Goal: Task Accomplishment & Management: Use online tool/utility

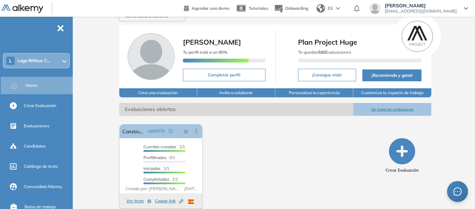
scroll to position [23, 0]
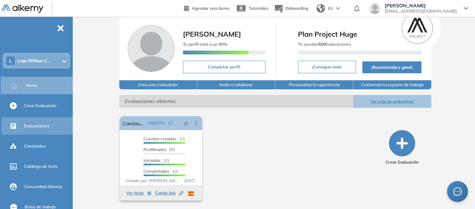
click at [45, 125] on span "Evaluaciones" at bounding box center [37, 126] width 26 height 6
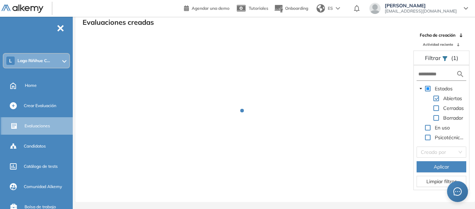
scroll to position [17, 0]
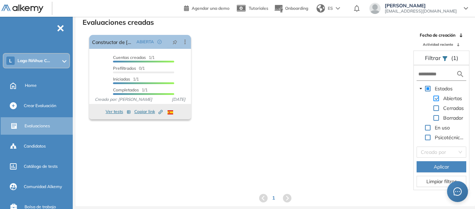
click at [435, 98] on span at bounding box center [436, 99] width 6 height 6
click at [436, 117] on span at bounding box center [436, 118] width 6 height 6
click at [446, 167] on span "Aplicar" at bounding box center [440, 167] width 15 height 8
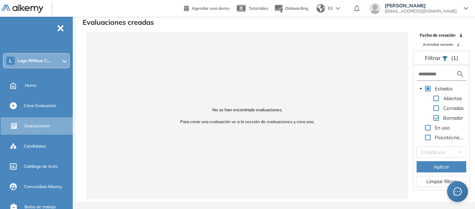
click at [438, 99] on span at bounding box center [436, 99] width 6 height 6
click at [436, 109] on span at bounding box center [436, 109] width 6 height 6
click at [440, 166] on span "Aplicar" at bounding box center [440, 167] width 15 height 8
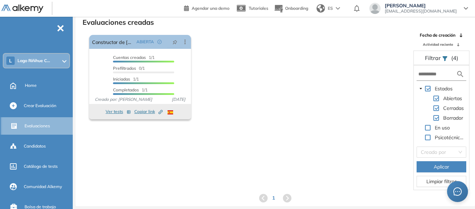
click at [34, 124] on span "Evaluaciones" at bounding box center [37, 126] width 26 height 6
click at [435, 180] on span "Limpiar filtros" at bounding box center [441, 182] width 30 height 8
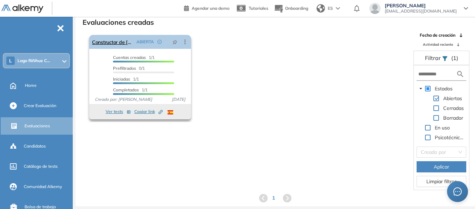
click at [182, 41] on icon at bounding box center [184, 41] width 7 height 7
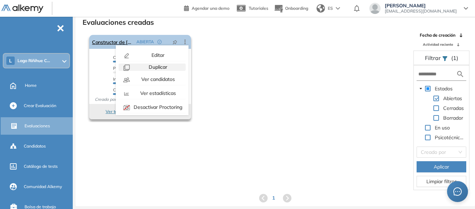
click at [160, 66] on span "Duplicar" at bounding box center [157, 67] width 20 height 6
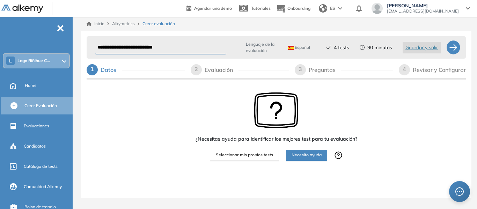
click at [222, 64] on div "Evaluación" at bounding box center [222, 69] width 34 height 11
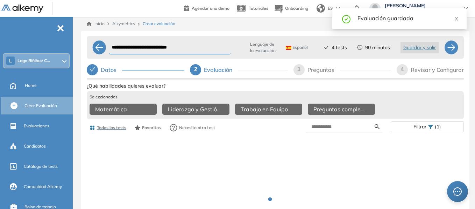
click at [325, 73] on div "Preguntas" at bounding box center [323, 69] width 33 height 11
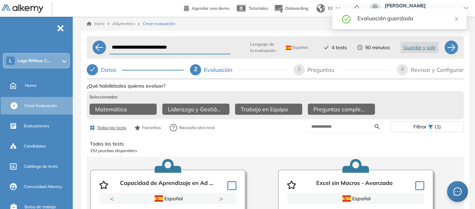
select select "******"
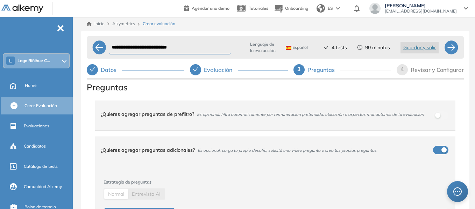
click at [397, 127] on span "¿Quieres agregar preguntas de prefiltro? Es opcional, filtra automaticamente po…" at bounding box center [271, 116] width 340 height 22
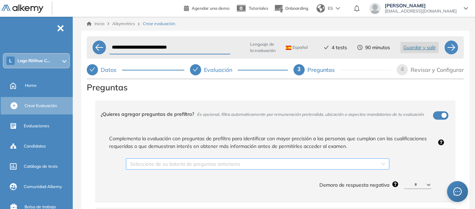
click at [382, 170] on div "Seleccione de su batería de preguntas anteriores" at bounding box center [257, 164] width 263 height 11
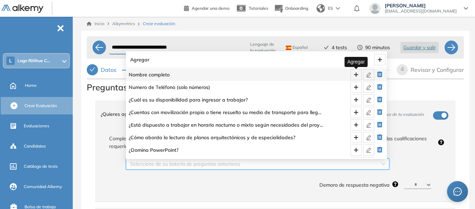
click at [353, 76] on icon "plus" at bounding box center [356, 75] width 6 height 6
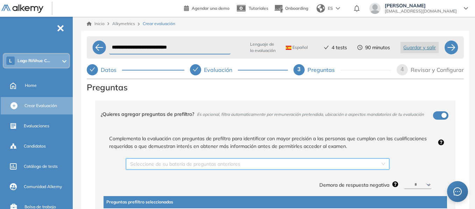
click at [353, 164] on input "search" at bounding box center [255, 164] width 250 height 10
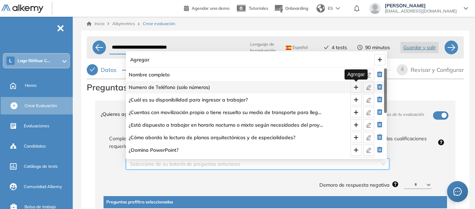
click at [356, 88] on icon "plus" at bounding box center [356, 88] width 6 height 6
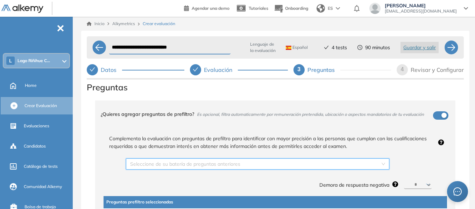
click at [348, 165] on input "search" at bounding box center [255, 164] width 250 height 10
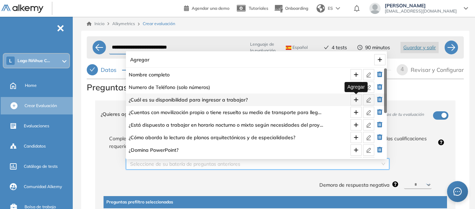
click at [356, 103] on button "button" at bounding box center [355, 99] width 11 height 11
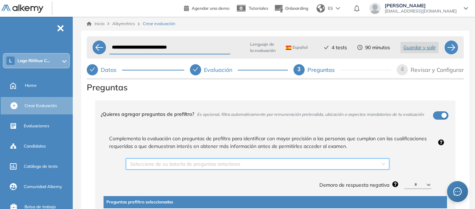
click at [350, 167] on input "search" at bounding box center [255, 164] width 250 height 10
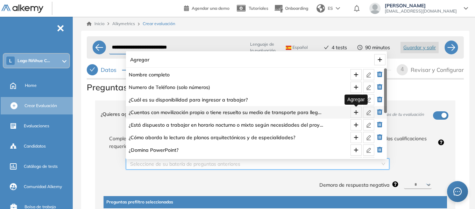
click at [356, 112] on icon "plus" at bounding box center [355, 112] width 0 height 5
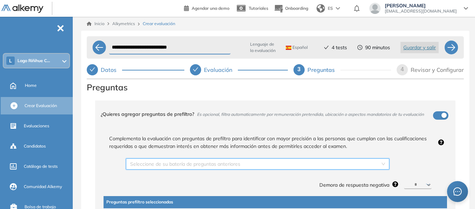
click at [351, 166] on input "search" at bounding box center [255, 164] width 250 height 10
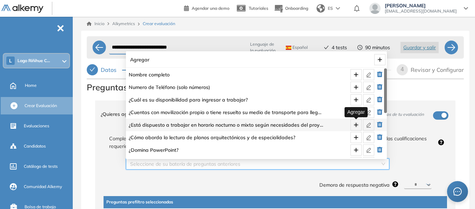
click at [357, 127] on icon "plus" at bounding box center [356, 125] width 6 height 6
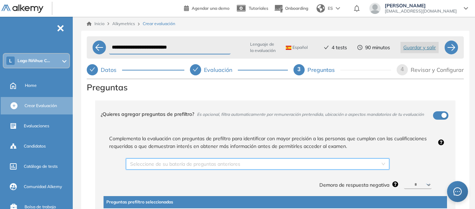
click at [351, 166] on input "search" at bounding box center [255, 164] width 250 height 10
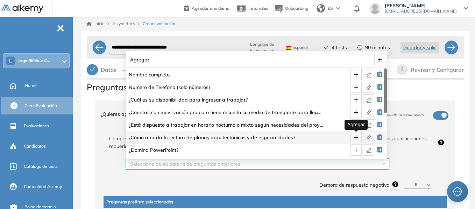
click at [357, 135] on icon "plus" at bounding box center [356, 138] width 6 height 6
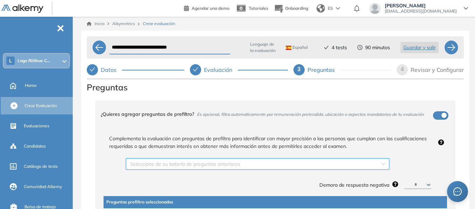
click at [348, 164] on input "search" at bounding box center [255, 164] width 250 height 10
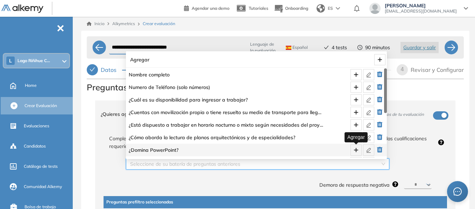
click at [358, 148] on icon "plus" at bounding box center [356, 151] width 6 height 6
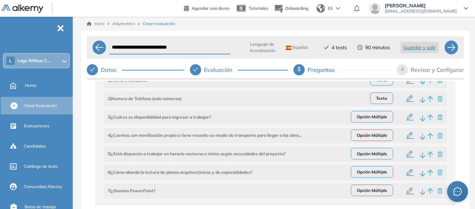
scroll to position [70, 0]
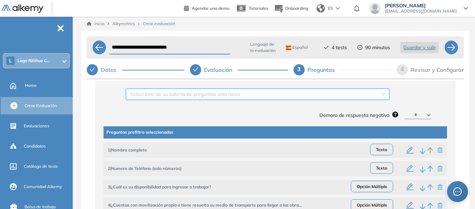
click at [333, 99] on input "search" at bounding box center [255, 94] width 250 height 10
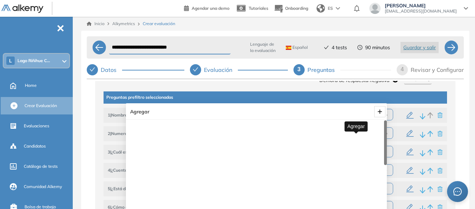
scroll to position [0, 0]
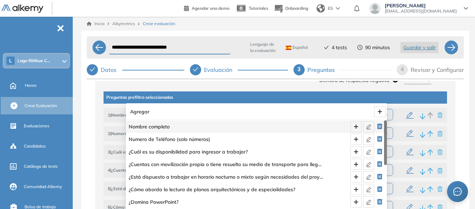
click at [440, 89] on div "Complementa la evaluación con preguntas de prefiltro para identificar con mayor…" at bounding box center [275, 130] width 349 height 207
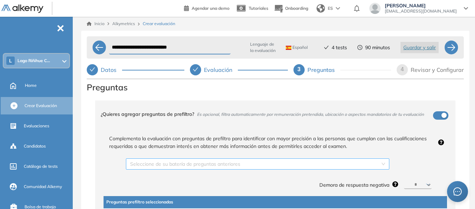
click at [337, 169] on input "search" at bounding box center [255, 164] width 250 height 10
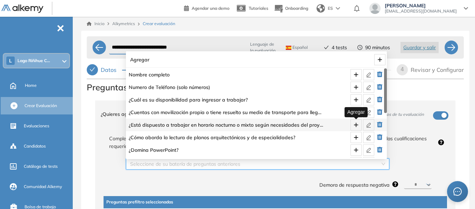
scroll to position [35, 0]
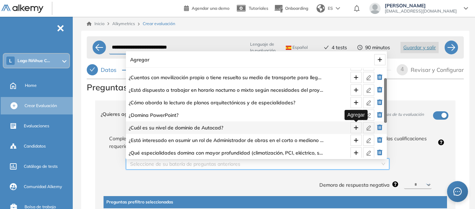
click at [354, 129] on icon "plus" at bounding box center [356, 128] width 6 height 6
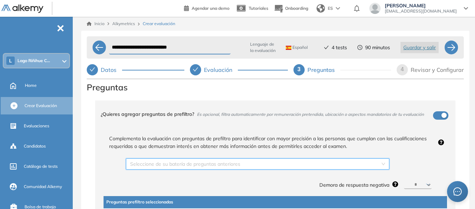
click at [327, 165] on input "search" at bounding box center [255, 164] width 250 height 10
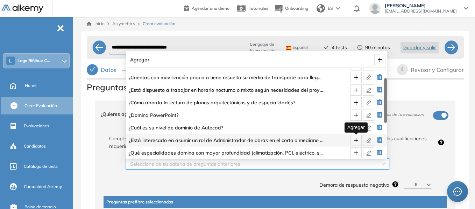
click at [354, 141] on icon "plus" at bounding box center [356, 140] width 4 height 0
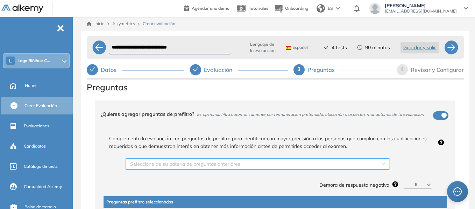
click at [325, 165] on input "search" at bounding box center [255, 164] width 250 height 10
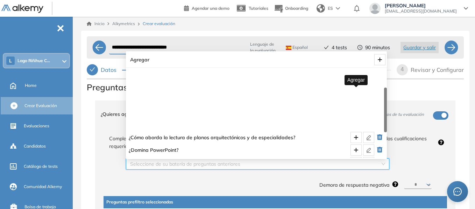
scroll to position [70, 0]
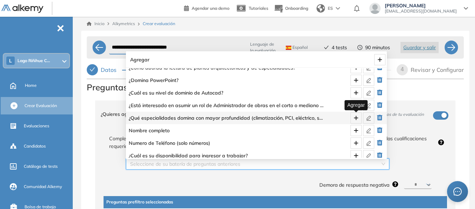
click at [356, 119] on icon "plus" at bounding box center [356, 118] width 6 height 6
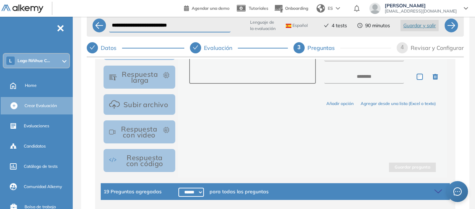
scroll to position [44, 0]
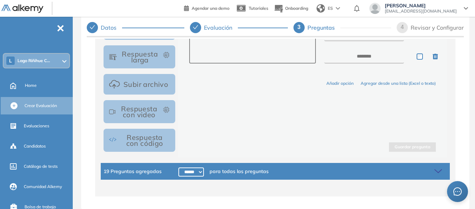
click at [437, 169] on icon at bounding box center [439, 172] width 10 height 10
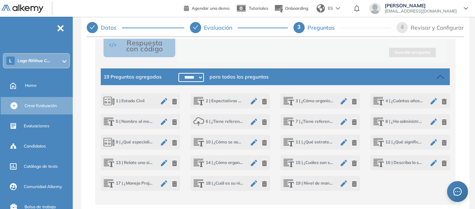
scroll to position [552, 0]
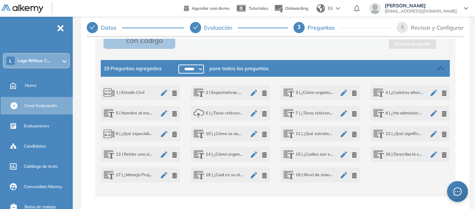
click at [173, 134] on icon "button" at bounding box center [174, 135] width 5 height 6
click at [352, 113] on icon "button" at bounding box center [354, 114] width 5 height 6
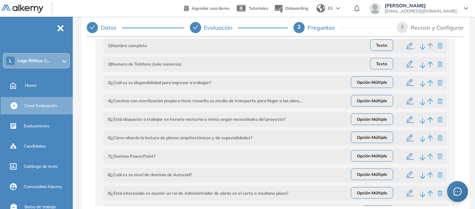
scroll to position [167, 0]
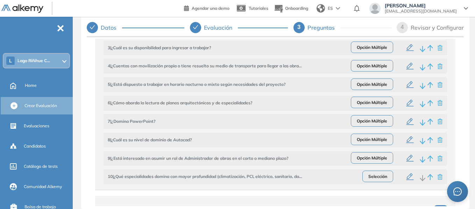
click at [407, 159] on icon "button" at bounding box center [409, 158] width 7 height 7
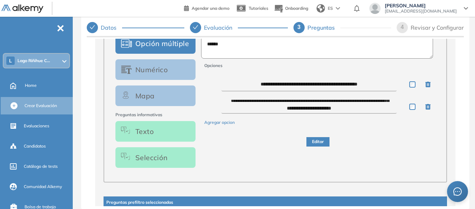
scroll to position [8, 0]
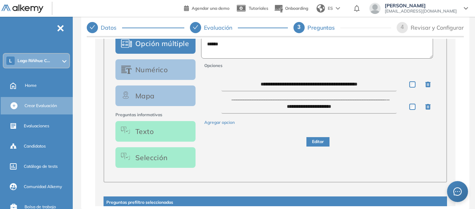
click at [320, 142] on button "Editar" at bounding box center [317, 141] width 23 height 9
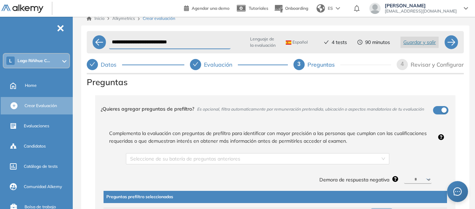
scroll to position [0, 0]
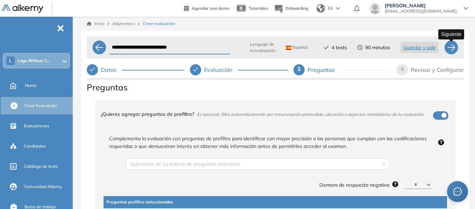
click at [452, 53] on div at bounding box center [451, 48] width 14 height 14
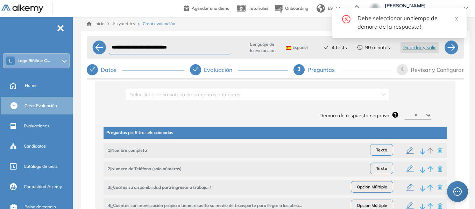
scroll to position [70, 0]
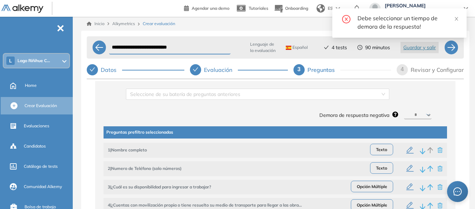
click at [404, 120] on select "********* ****** ****** ****** ******" at bounding box center [418, 115] width 28 height 8
select select "**"
click at [404, 113] on select "********* ****** ****** ****** ******" at bounding box center [418, 115] width 28 height 8
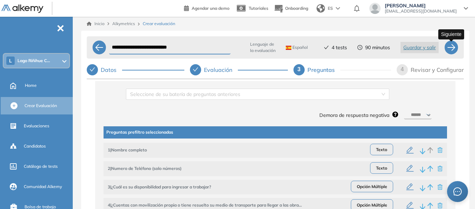
click at [452, 50] on div at bounding box center [451, 48] width 14 height 14
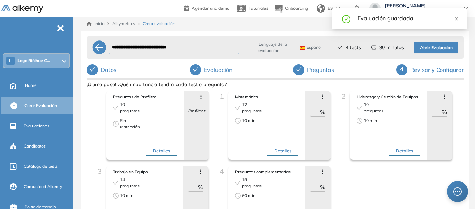
scroll to position [35, 0]
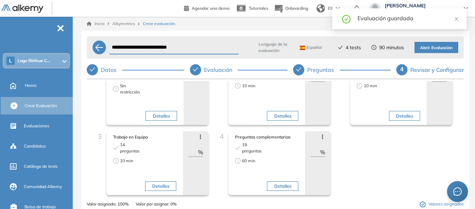
drag, startPoint x: 309, startPoint y: 153, endPoint x: 325, endPoint y: 148, distance: 17.2
click at [325, 148] on div "Avanzar posición Retroceder posición Saltar preguntas Eliminar ** %" at bounding box center [318, 163] width 26 height 64
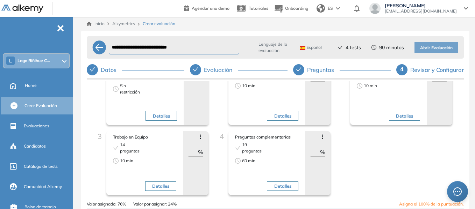
type input "*"
drag, startPoint x: 188, startPoint y: 154, endPoint x: 215, endPoint y: 150, distance: 27.9
click at [215, 150] on div "Preguntas de Prefiltro 10 preguntas Sin restricción Detalles Avanzar posición R…" at bounding box center [275, 128] width 366 height 145
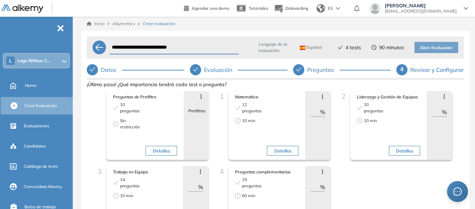
type input "**"
drag, startPoint x: 308, startPoint y: 112, endPoint x: 323, endPoint y: 110, distance: 15.6
click at [323, 110] on div "Avanzar posición Retroceder posición Saltar preguntas Eliminar ** %" at bounding box center [318, 125] width 26 height 69
type input "**"
drag, startPoint x: 430, startPoint y: 111, endPoint x: 446, endPoint y: 112, distance: 16.8
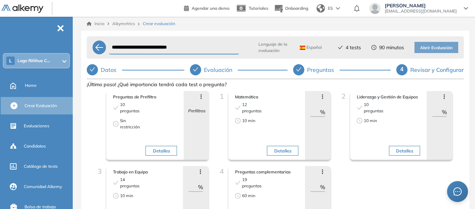
click at [446, 112] on div "Avanzar posición Retroceder posición Saltar preguntas Eliminar ** %" at bounding box center [439, 125] width 26 height 69
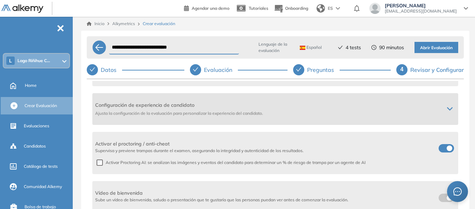
scroll to position [211, 0]
type input "**"
click at [450, 107] on div at bounding box center [449, 109] width 11 height 6
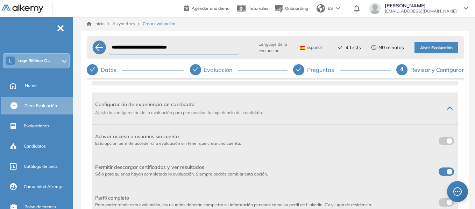
click at [439, 172] on span at bounding box center [441, 171] width 6 height 6
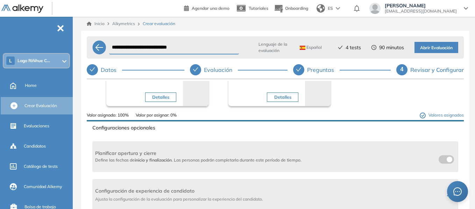
scroll to position [0, 0]
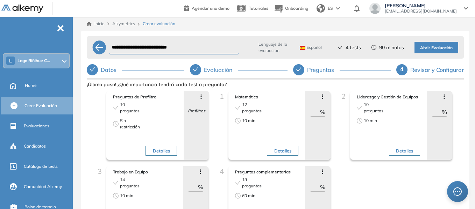
click at [439, 48] on span "Abrir Evaluación" at bounding box center [436, 48] width 33 height 7
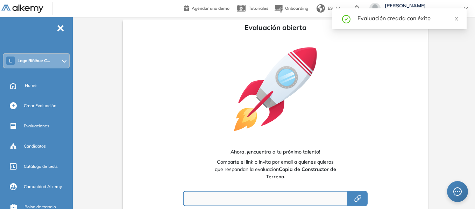
type input "**********"
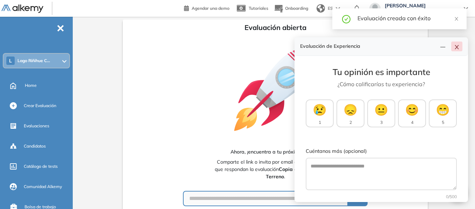
click at [458, 46] on icon "close" at bounding box center [456, 47] width 4 height 4
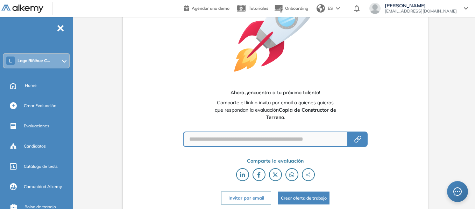
scroll to position [60, 0]
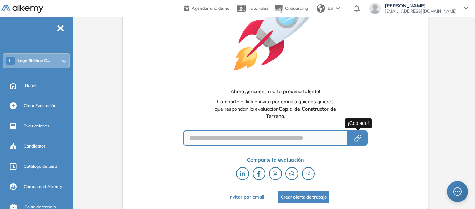
click at [356, 137] on icon "button" at bounding box center [357, 138] width 8 height 8
click at [35, 62] on span "Lago Riñihue C..." at bounding box center [33, 61] width 33 height 6
click at [113, 53] on div "**********" at bounding box center [275, 82] width 399 height 253
click at [445, 11] on span "[EMAIL_ADDRESS][DOMAIN_NAME]" at bounding box center [420, 11] width 72 height 6
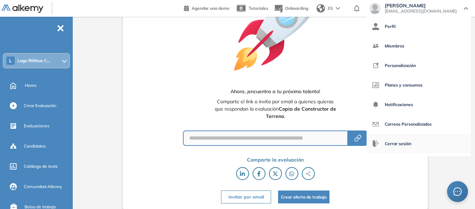
click at [411, 144] on span "Cerrar sesión" at bounding box center [397, 144] width 27 height 17
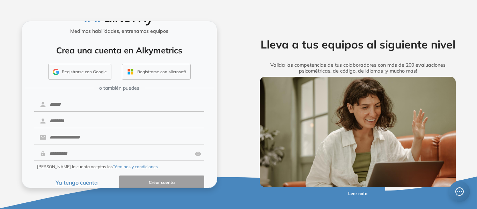
scroll to position [28, 0]
